Goal: Find specific page/section: Find specific page/section

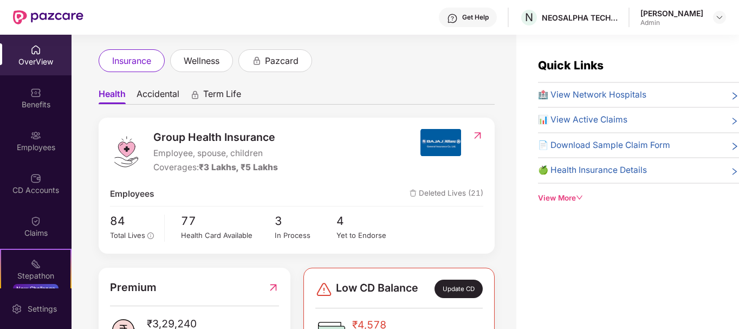
scroll to position [61, 0]
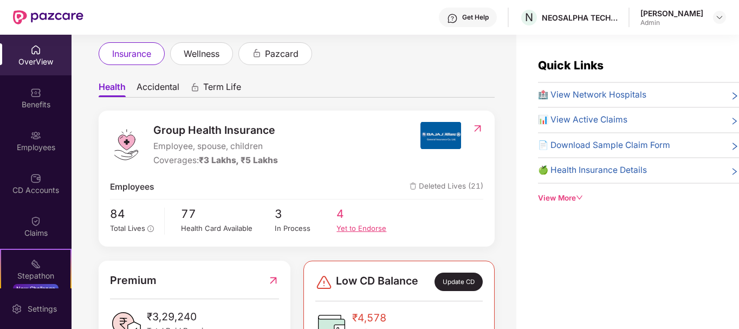
click at [343, 224] on div "Yet to Endorse" at bounding box center [368, 228] width 62 height 11
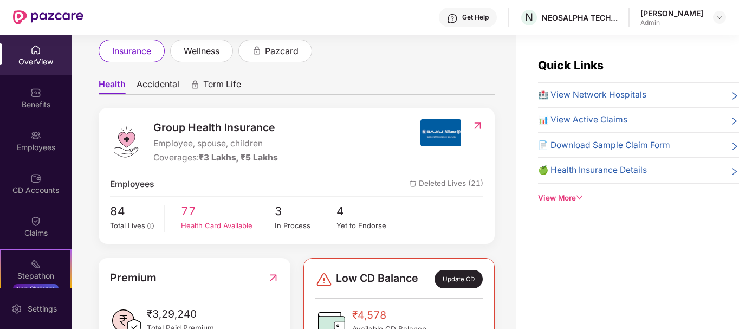
scroll to position [64, 0]
click at [193, 226] on div "Health Card Available" at bounding box center [227, 224] width 93 height 11
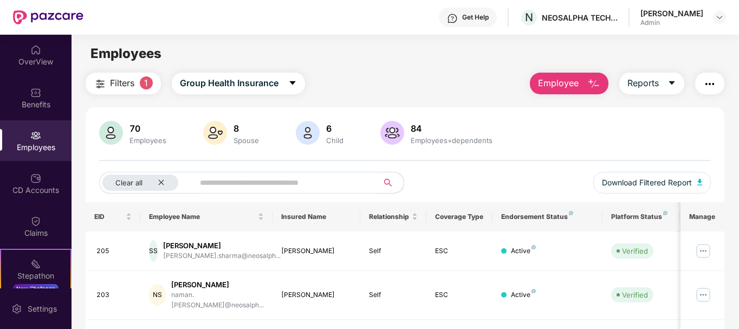
click at [335, 192] on span at bounding box center [282, 183] width 191 height 22
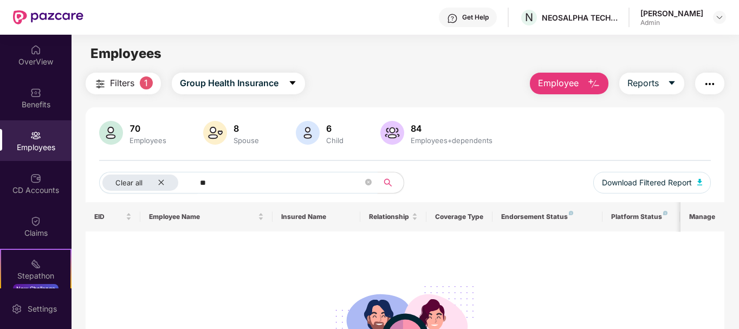
type input "*"
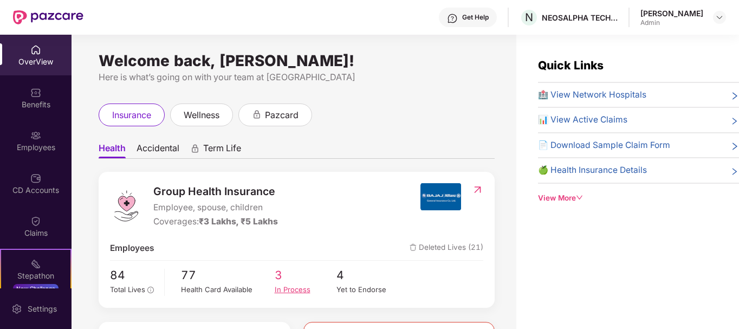
click at [289, 291] on div "In Process" at bounding box center [306, 289] width 62 height 11
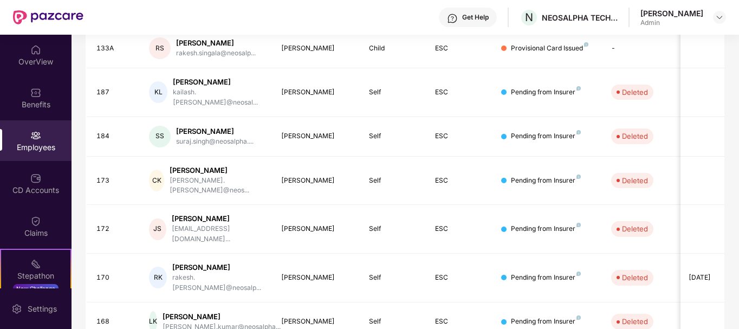
scroll to position [0, 0]
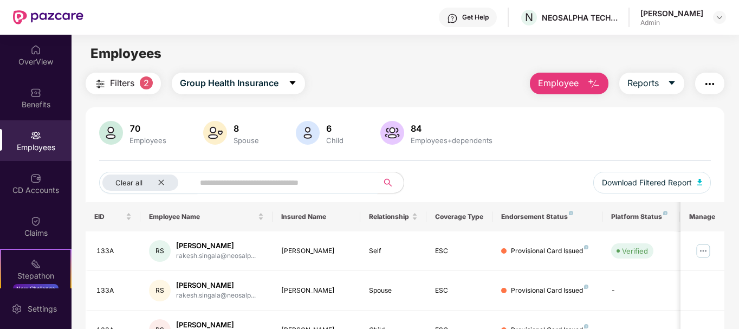
click at [261, 185] on input "text" at bounding box center [282, 182] width 164 height 16
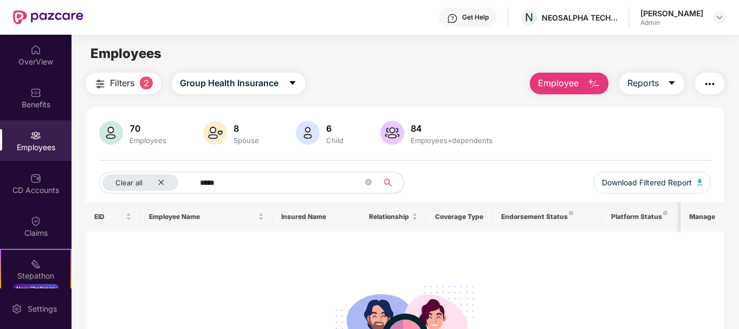
type input "*****"
click at [37, 194] on div "CD Accounts" at bounding box center [36, 190] width 72 height 11
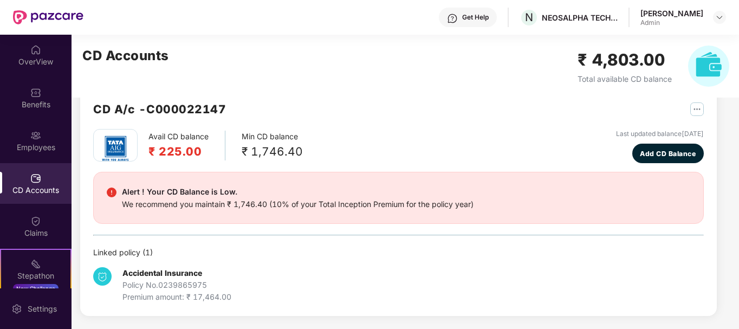
scroll to position [264, 0]
